Goal: Task Accomplishment & Management: Use online tool/utility

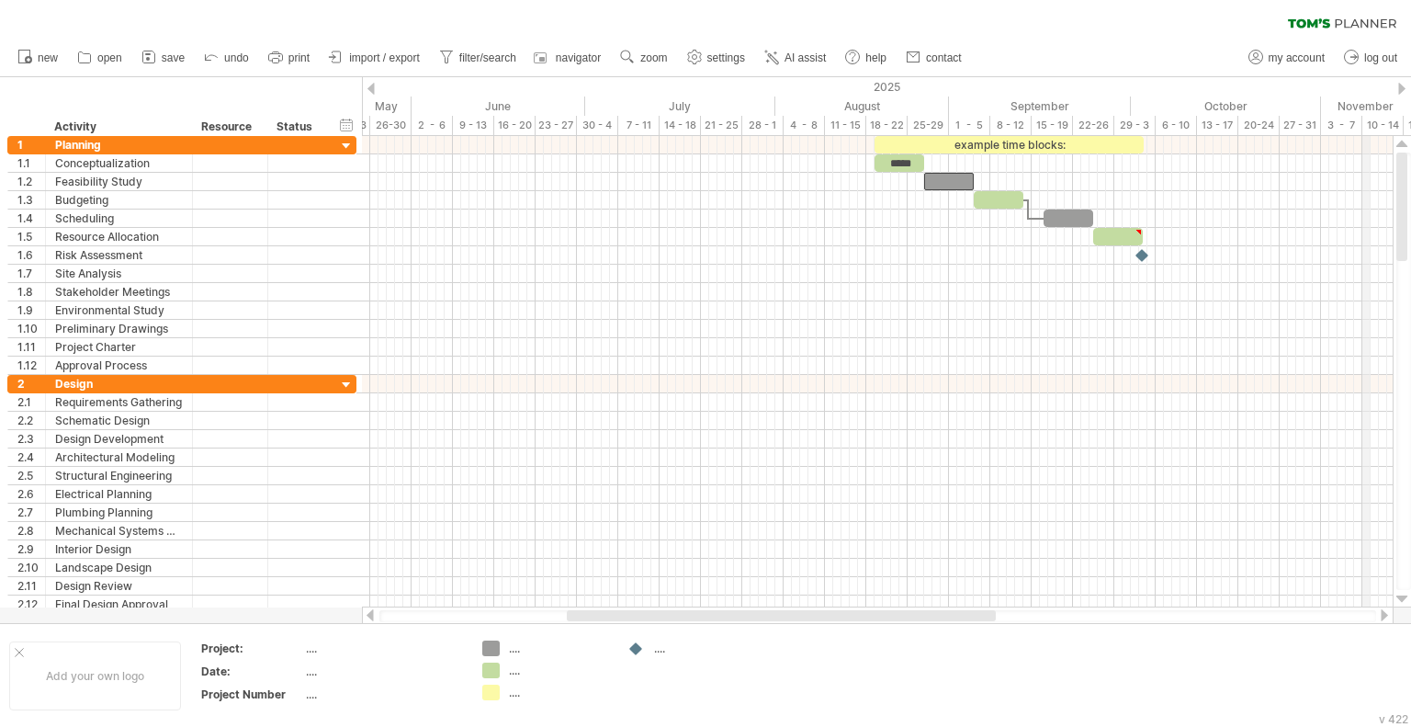
click at [1368, 103] on div "November" at bounding box center [1403, 105] width 165 height 19
click at [1400, 90] on div at bounding box center [1401, 89] width 7 height 12
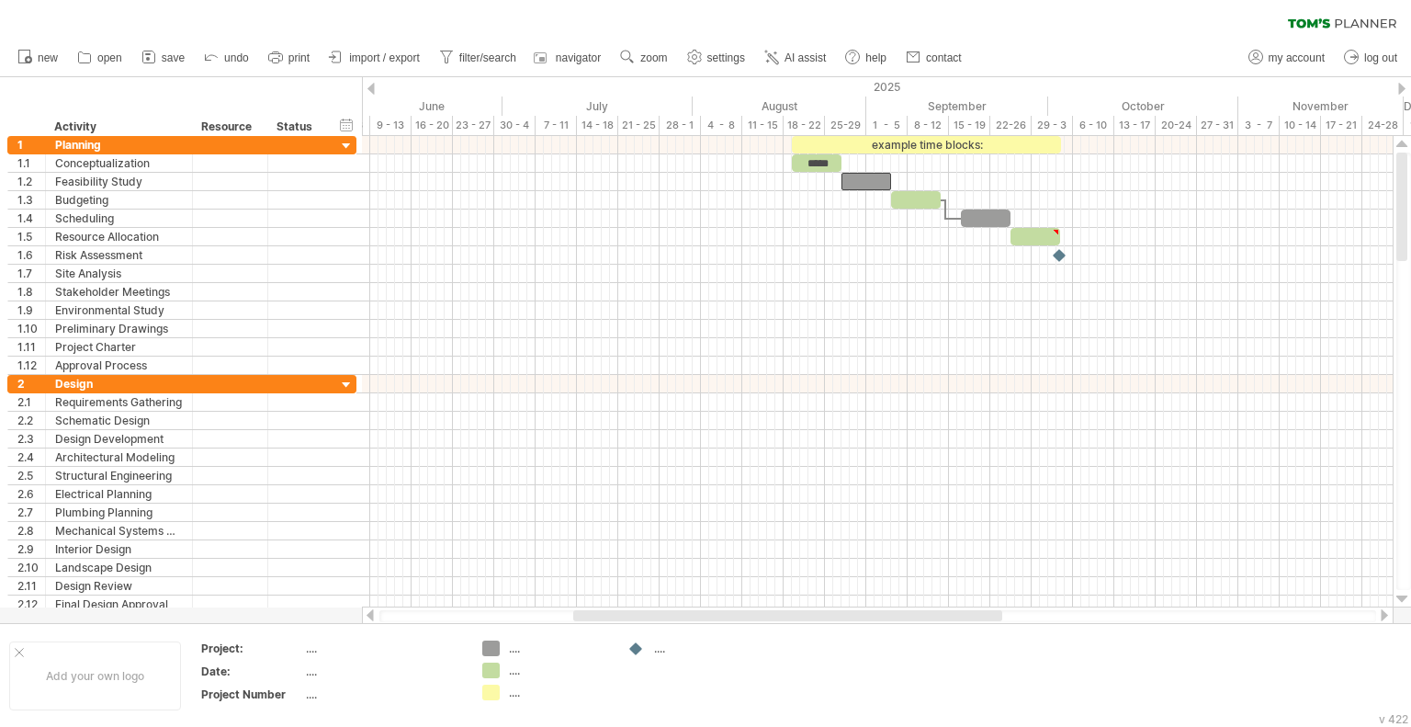
click at [1400, 90] on div at bounding box center [1401, 89] width 7 height 12
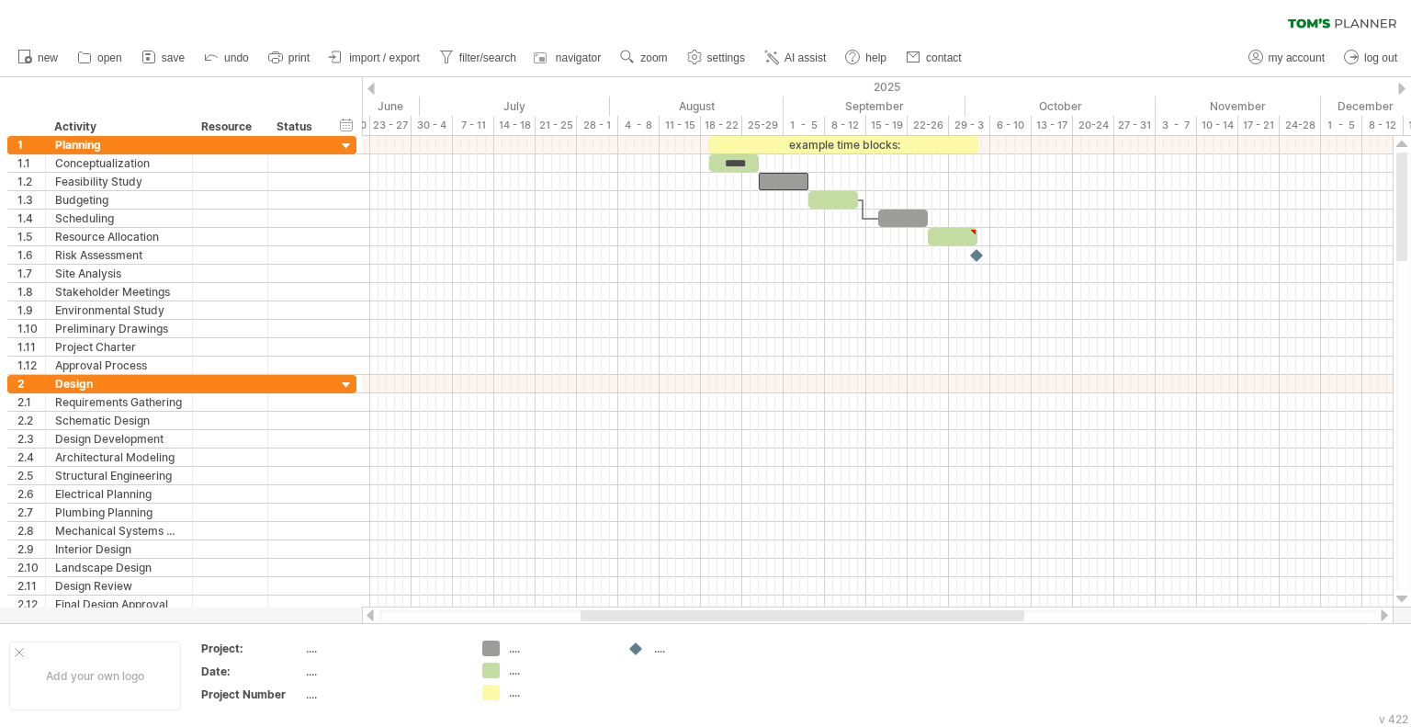
click at [1400, 90] on div at bounding box center [1401, 89] width 7 height 12
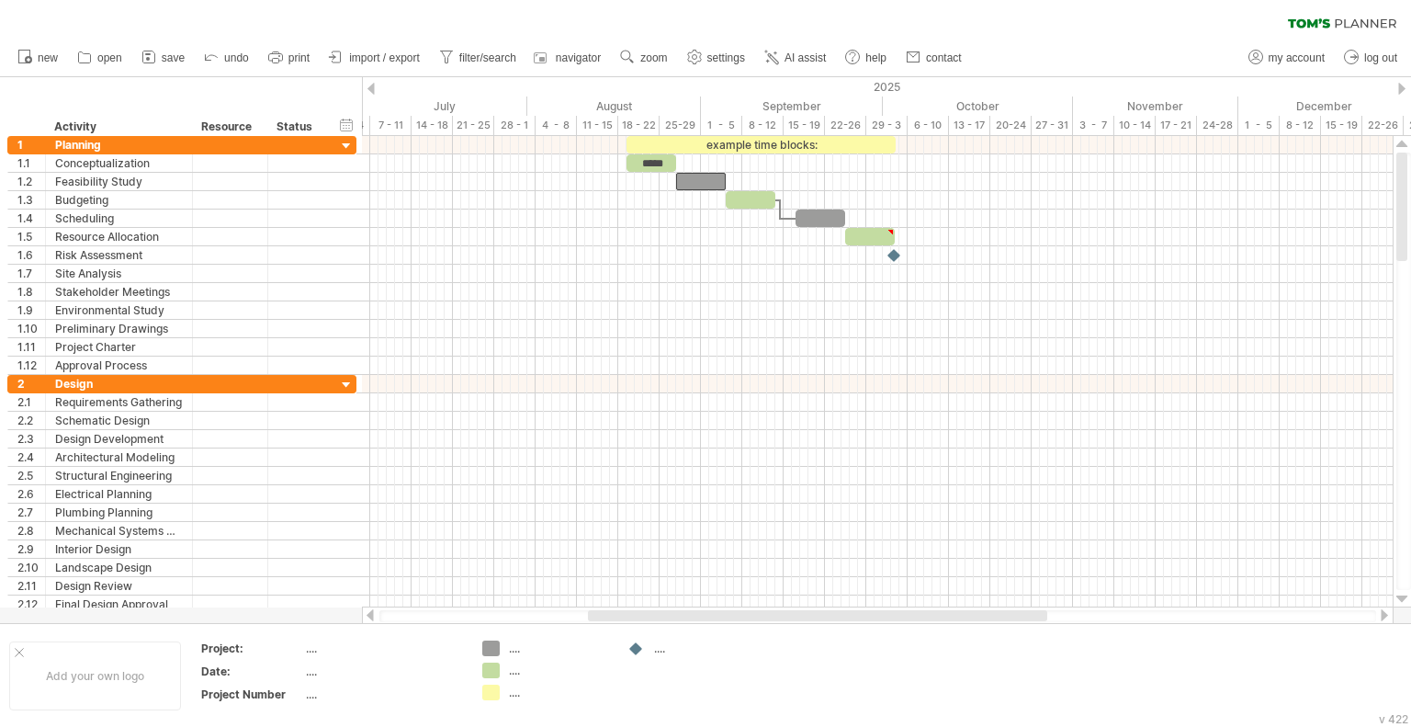
click at [1400, 90] on div at bounding box center [1401, 89] width 7 height 12
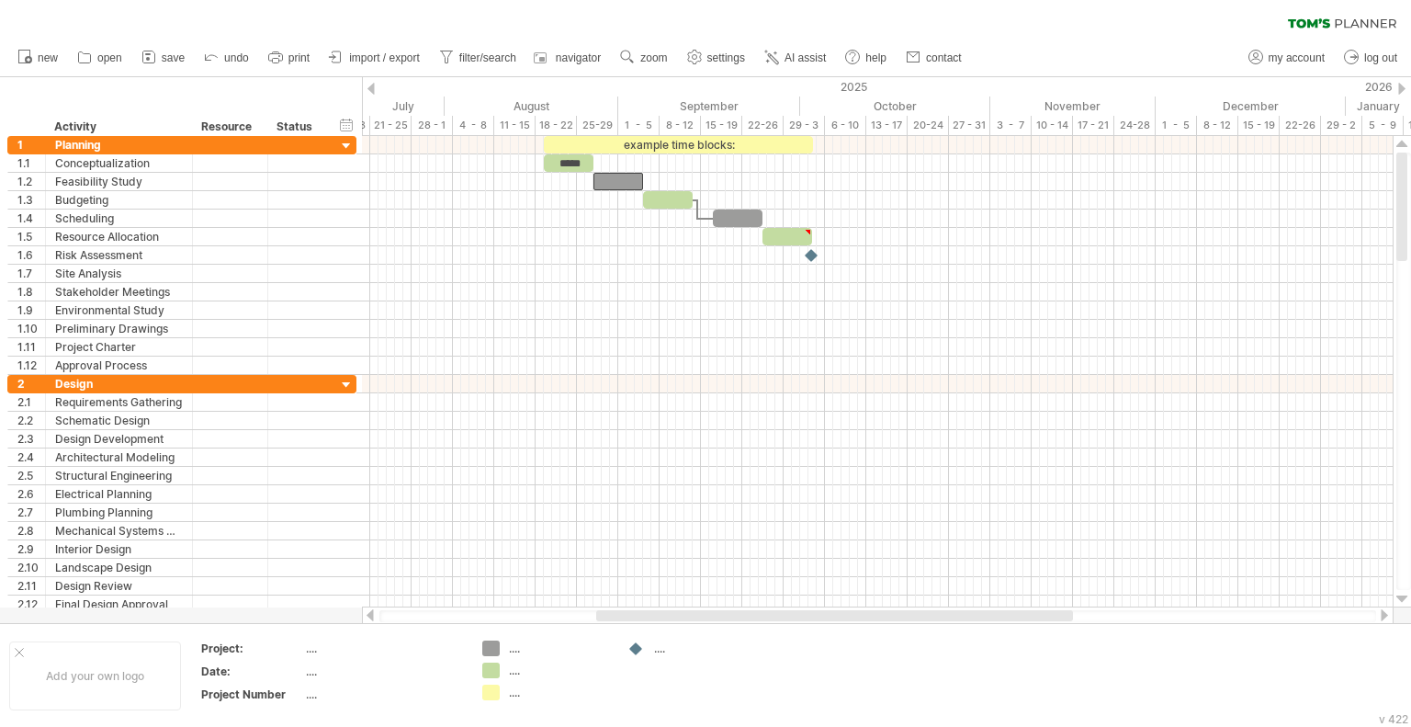
click at [1400, 90] on div at bounding box center [1401, 89] width 7 height 12
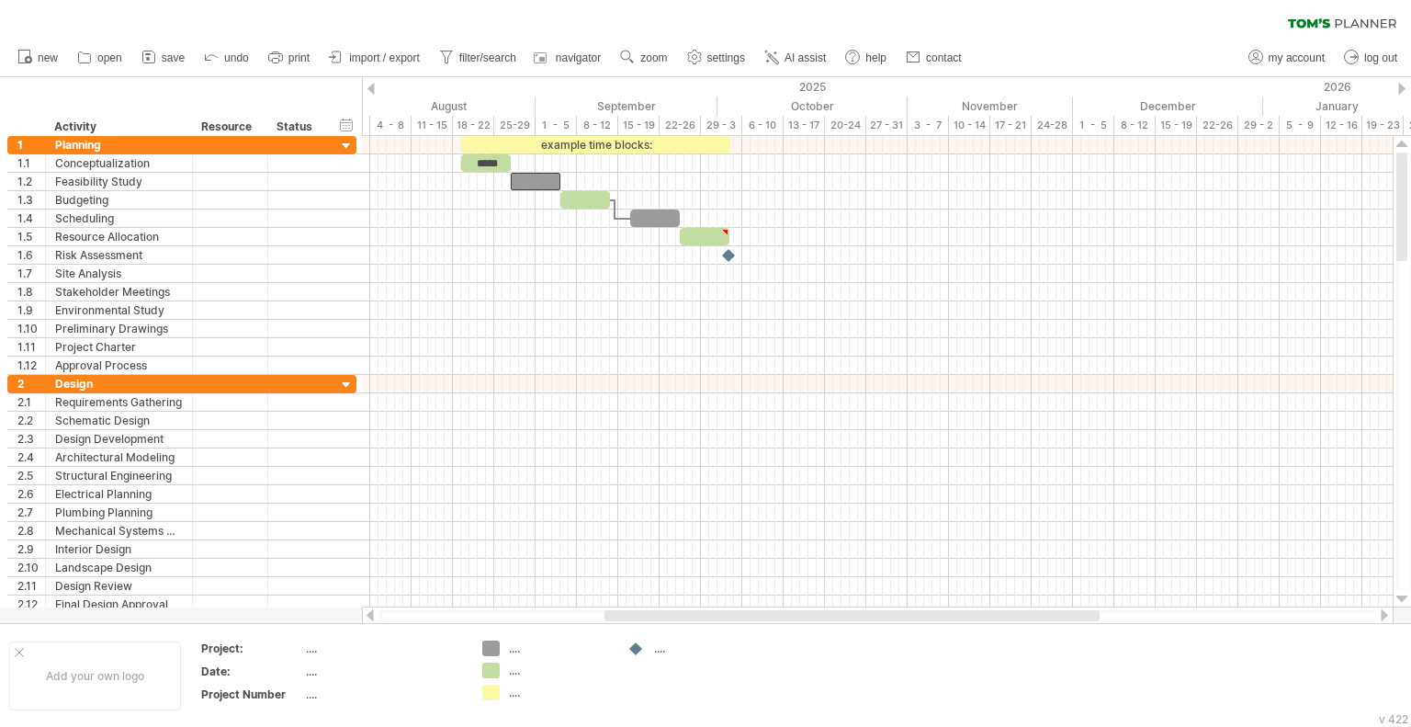
click at [1400, 89] on div at bounding box center [1401, 89] width 7 height 12
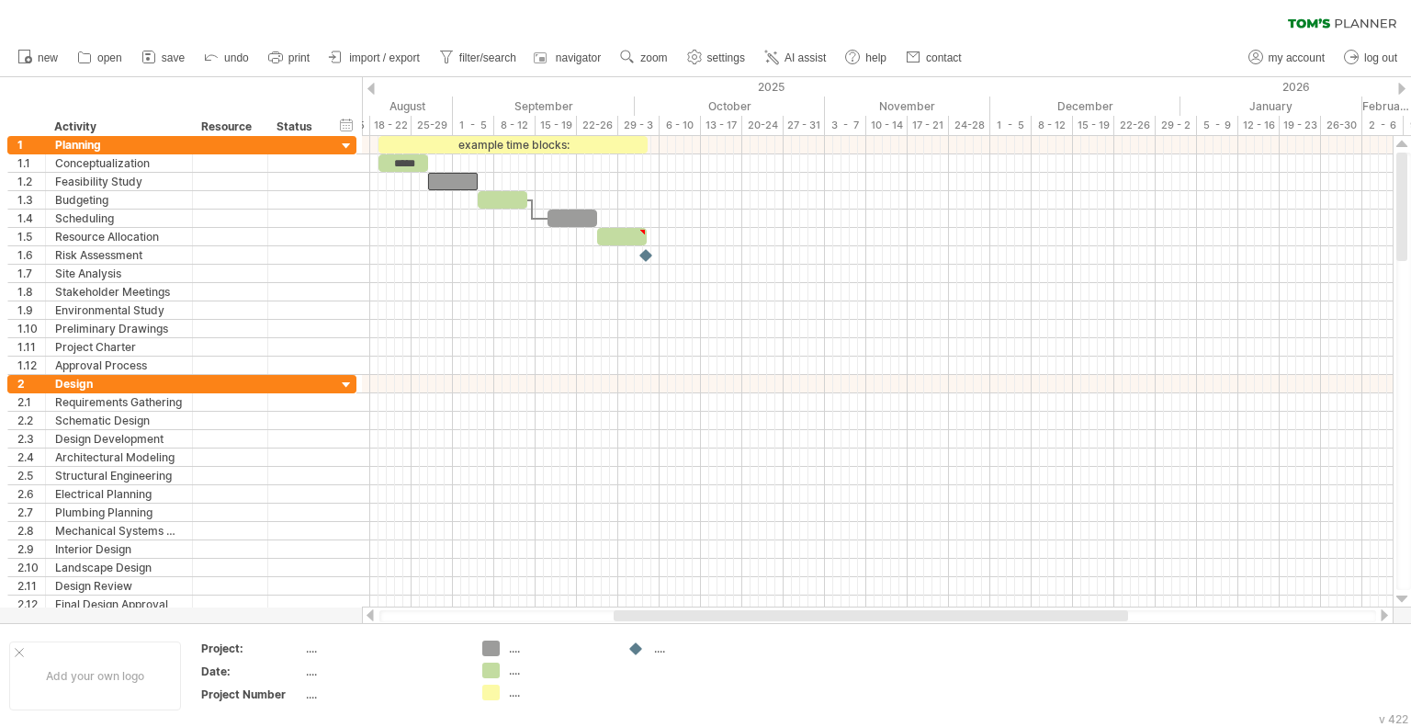
click at [1400, 89] on div at bounding box center [1401, 89] width 7 height 12
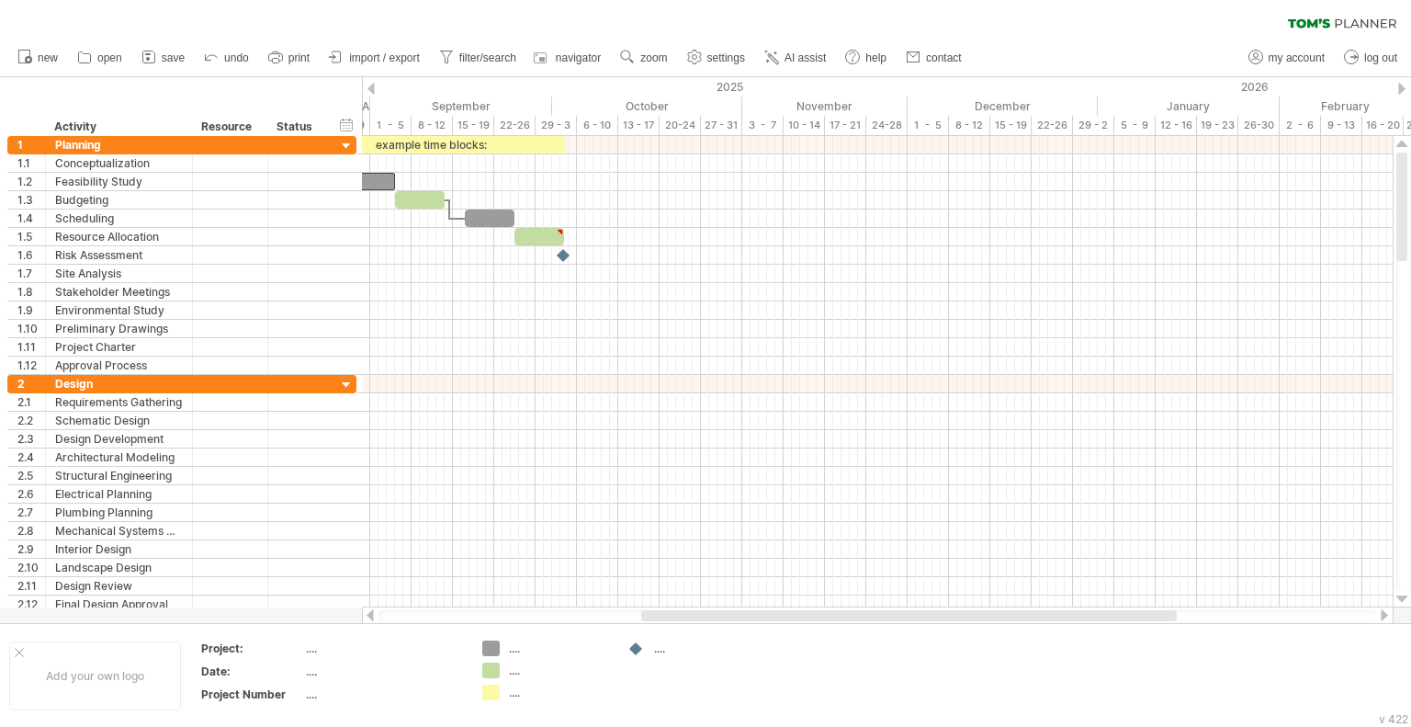
click at [1400, 89] on div at bounding box center [1401, 89] width 7 height 12
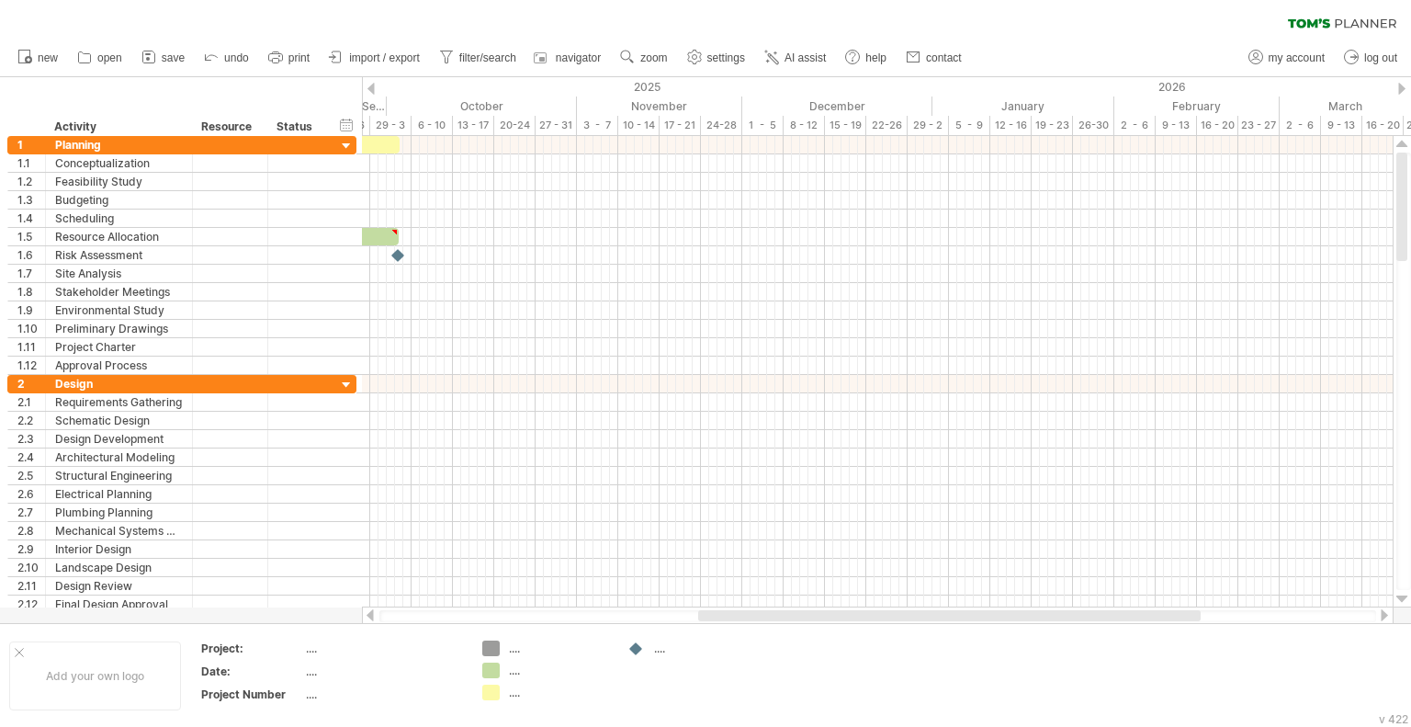
click at [1400, 90] on div at bounding box center [1401, 89] width 7 height 12
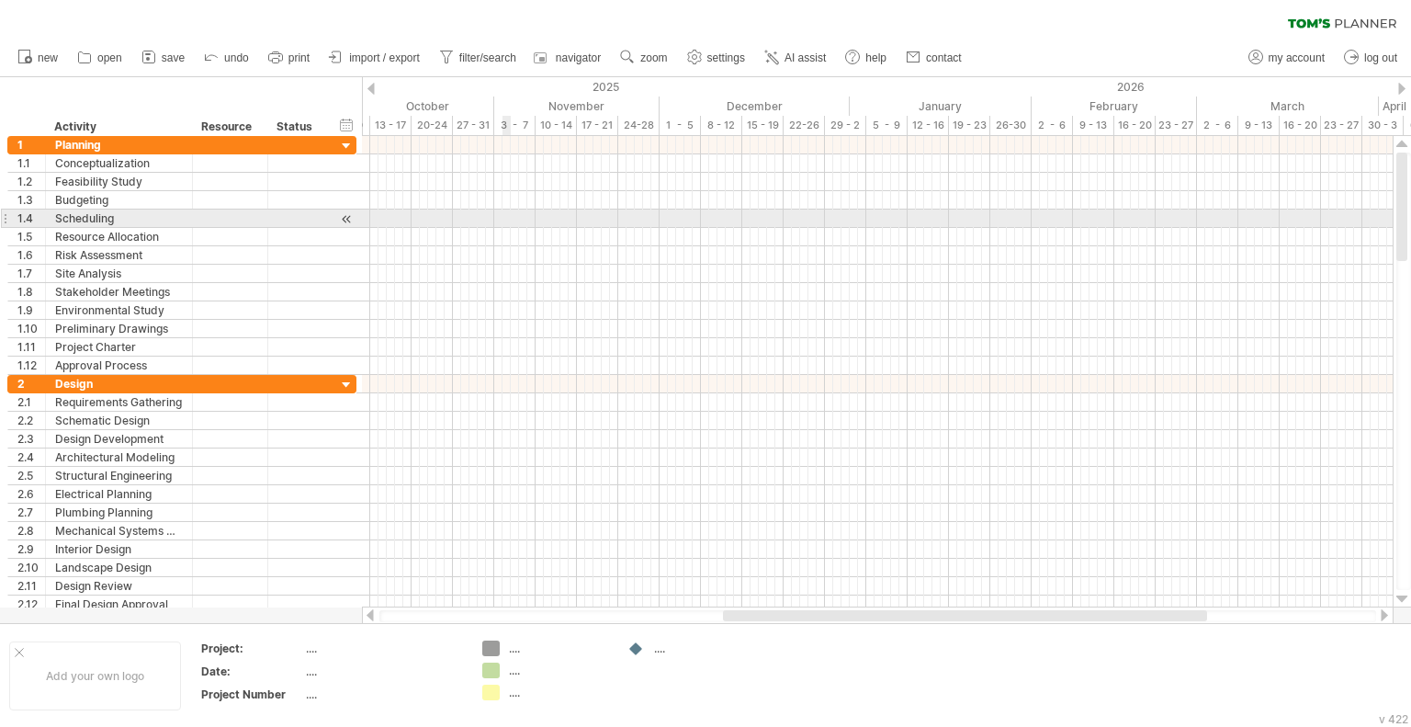
click at [496, 226] on div at bounding box center [877, 218] width 1031 height 18
